Goal: Transaction & Acquisition: Obtain resource

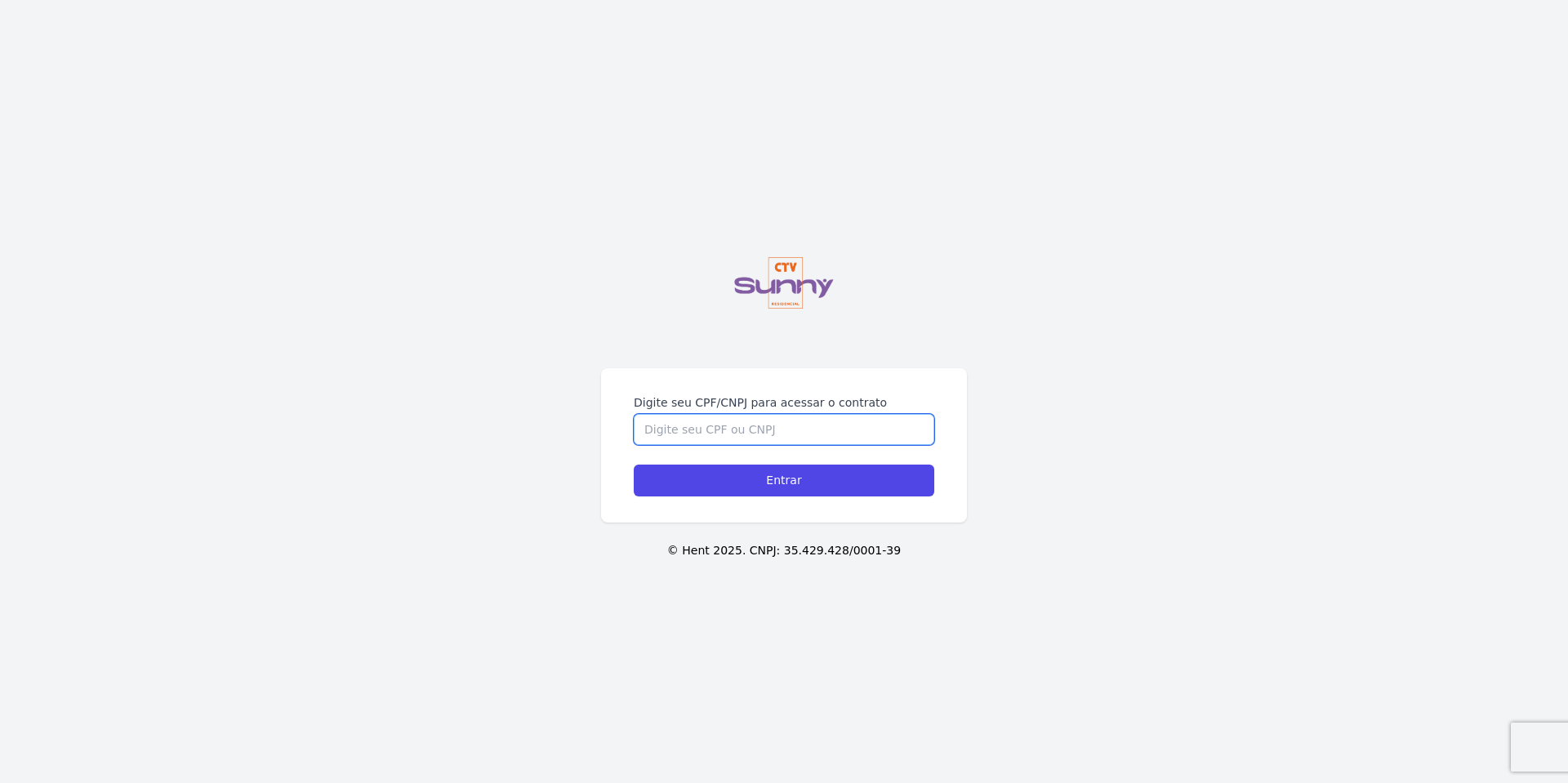
click at [865, 429] on input "Digite seu CPF/CNPJ para acessar o contrato" at bounding box center [784, 430] width 300 height 31
type input "16215718742"
click at [784, 480] on input "Entrar" at bounding box center [784, 480] width 300 height 32
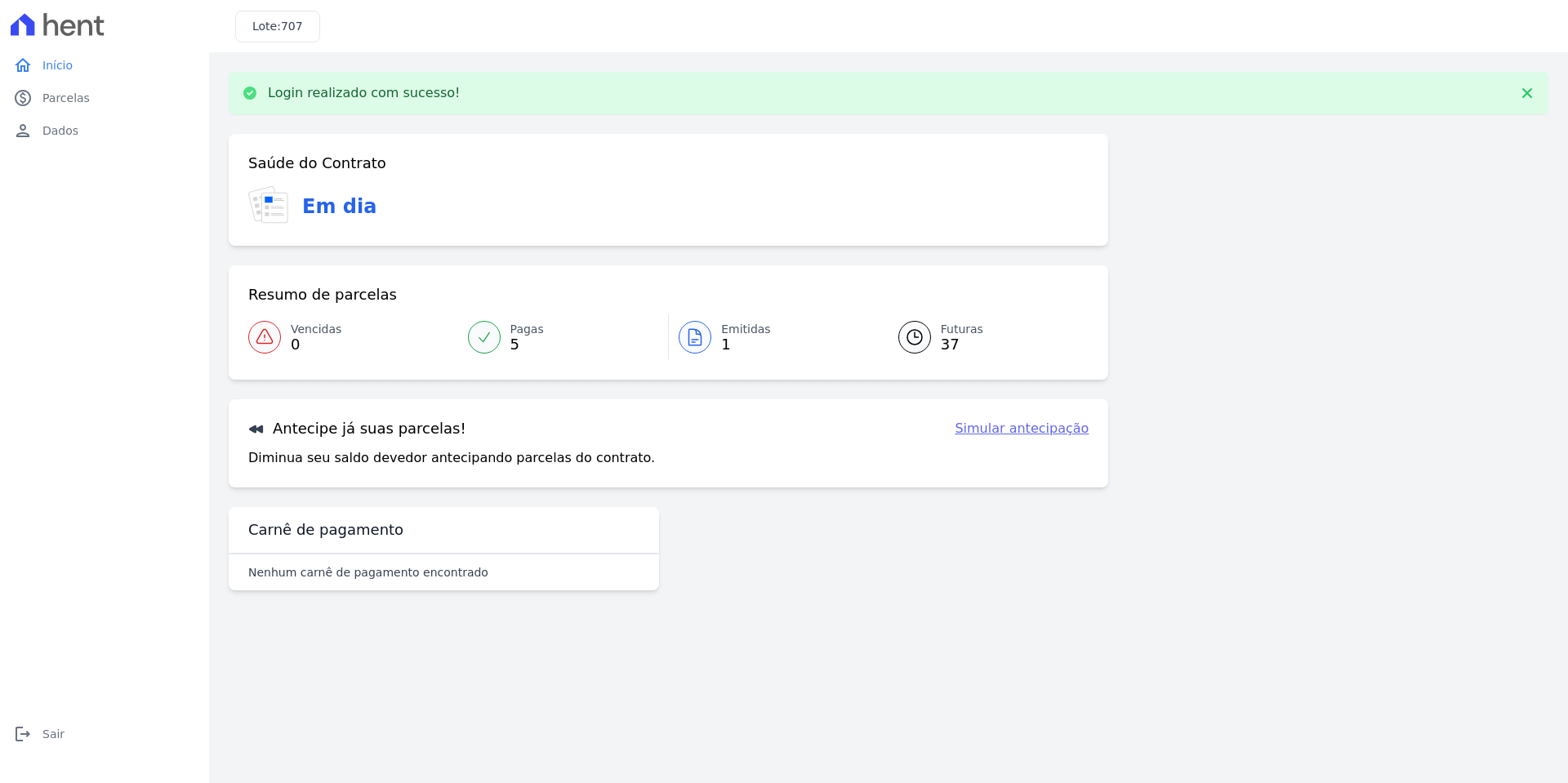
click at [703, 346] on icon at bounding box center [694, 336] width 19 height 19
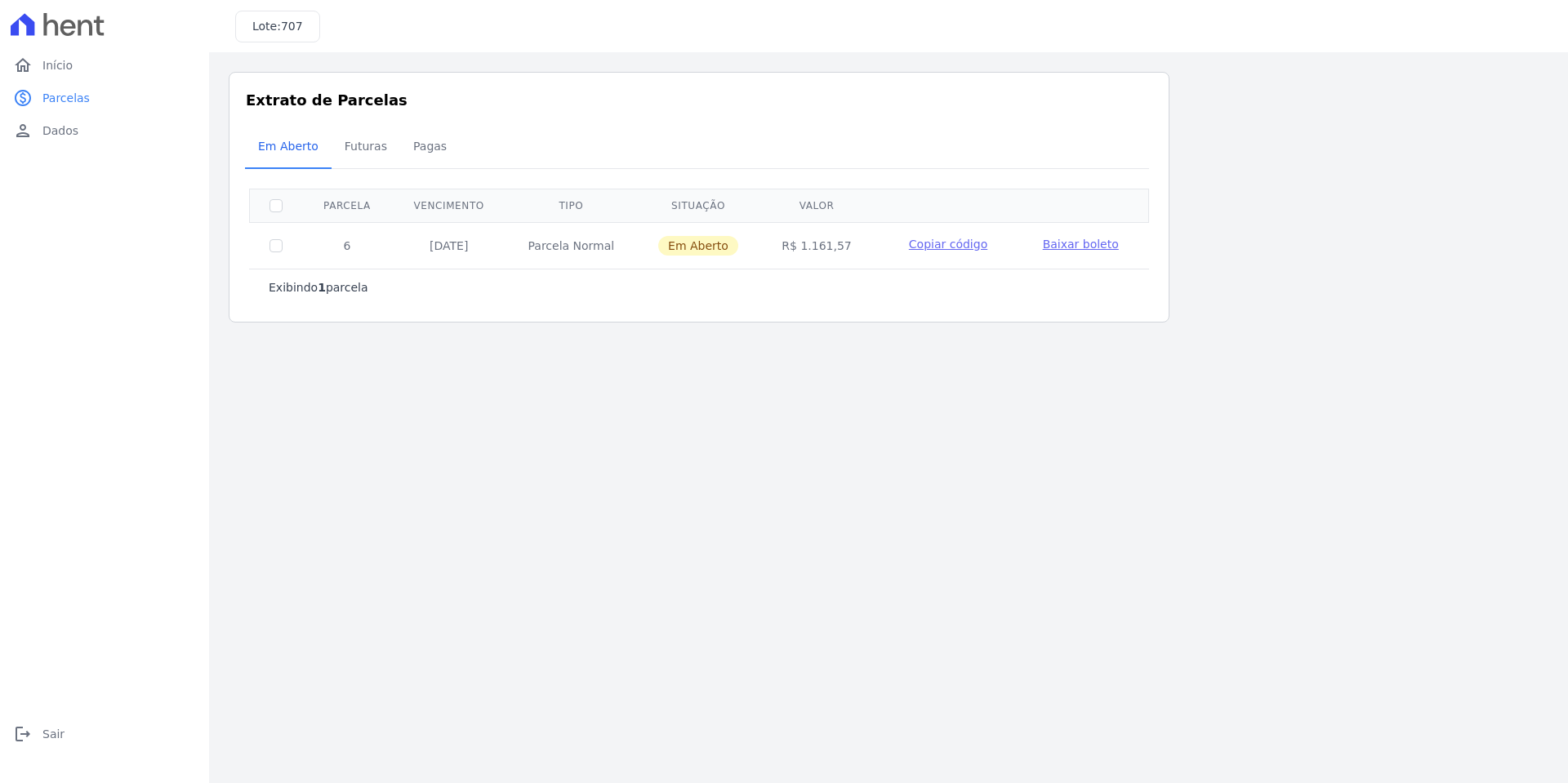
click at [942, 248] on span "Copiar código" at bounding box center [948, 244] width 79 height 13
click at [1094, 248] on span "Baixar boleto" at bounding box center [1080, 244] width 76 height 13
click at [103, 57] on link "home Início" at bounding box center [104, 65] width 196 height 33
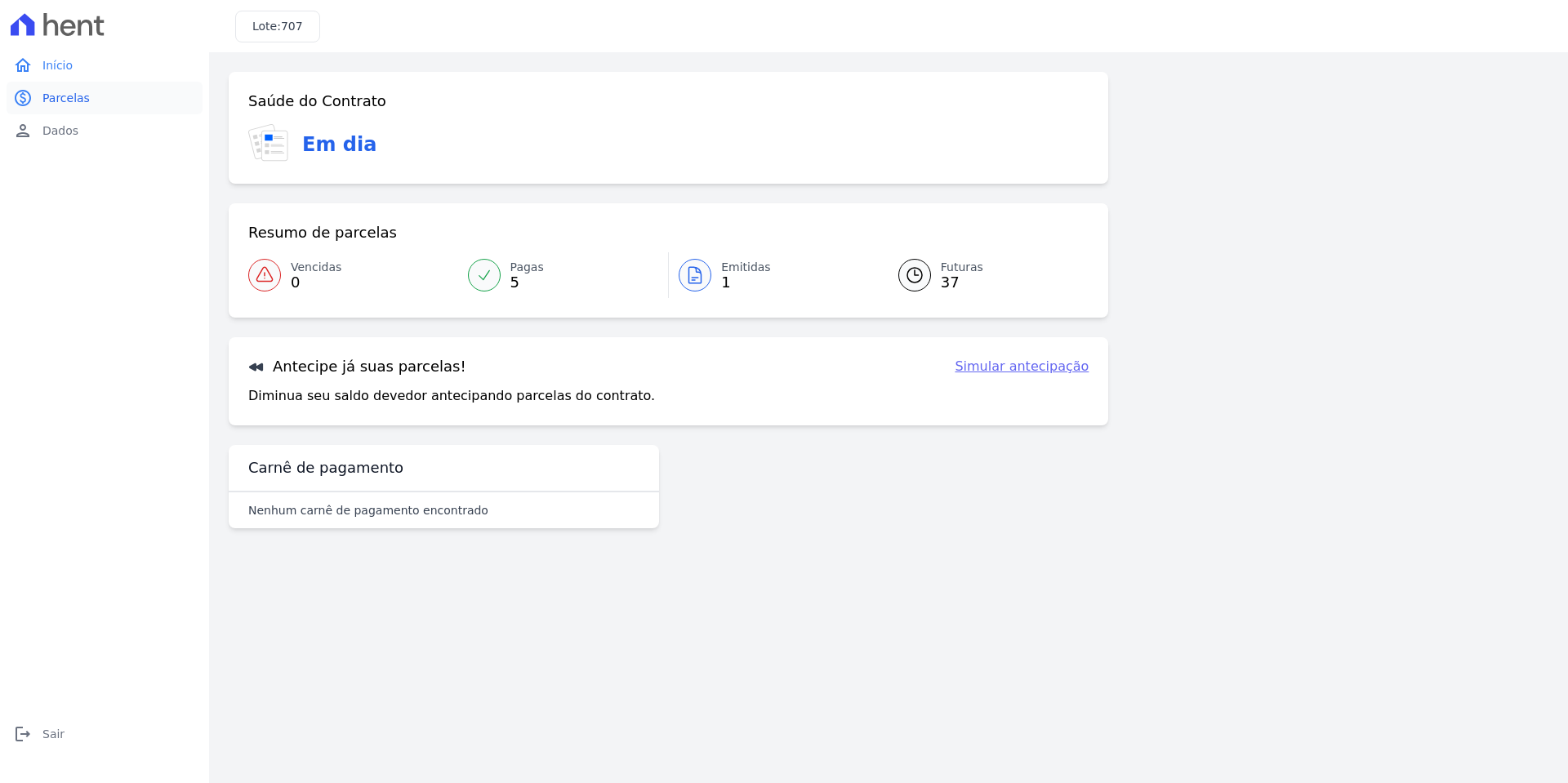
click at [98, 97] on link "paid Parcelas" at bounding box center [104, 98] width 196 height 33
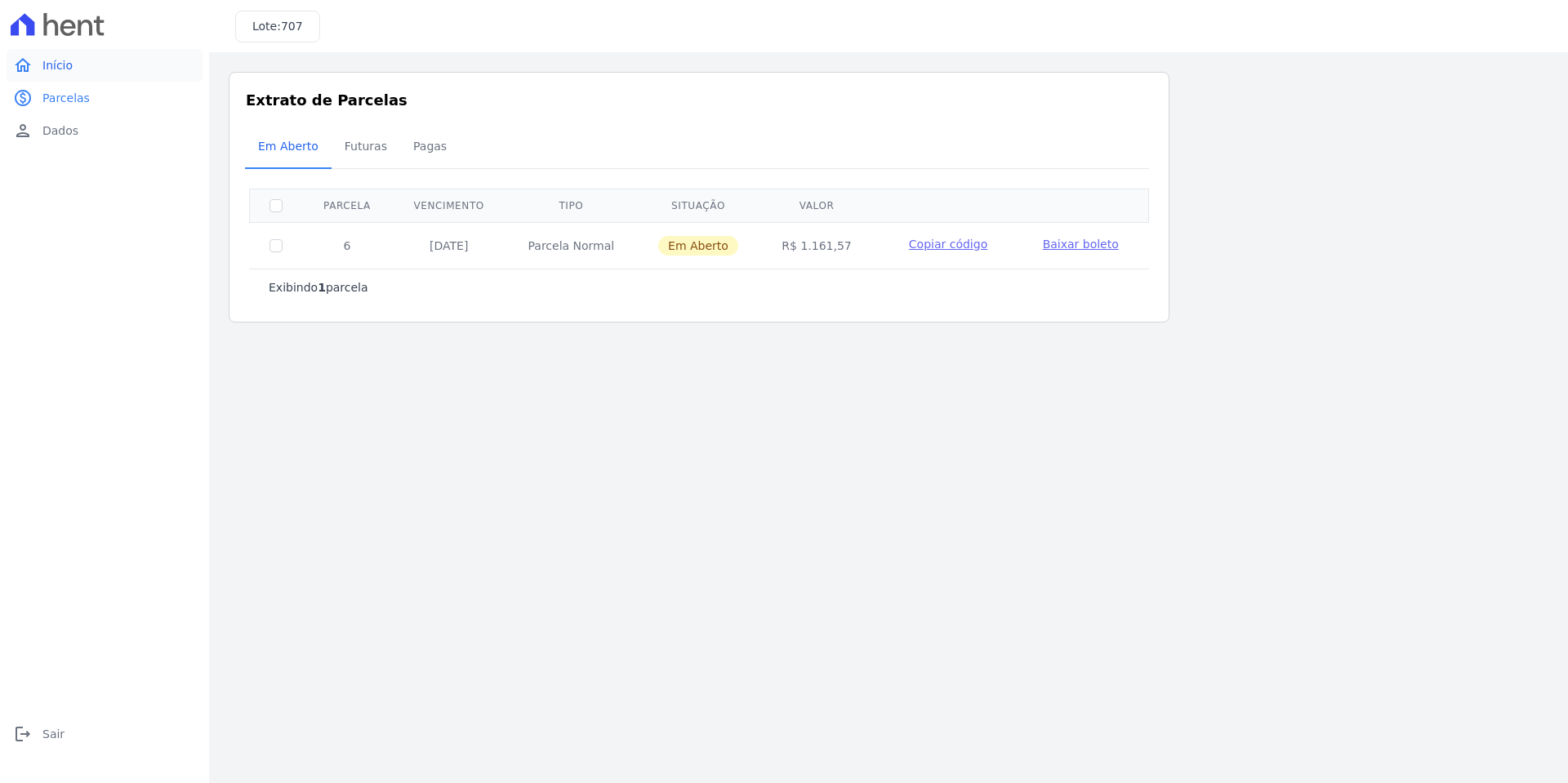
click at [102, 73] on link "home Início" at bounding box center [104, 65] width 196 height 33
